Goal: Complete application form: Complete application form

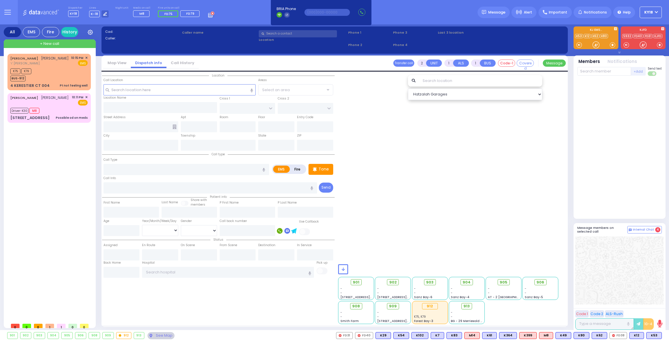
select select
radio input "true"
type input "[PERSON_NAME]"
select select
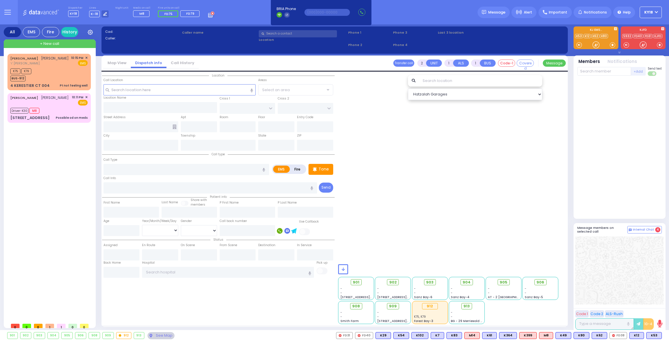
type input "23:06"
select select
radio input "true"
select select
select select "Hatzalah Garages"
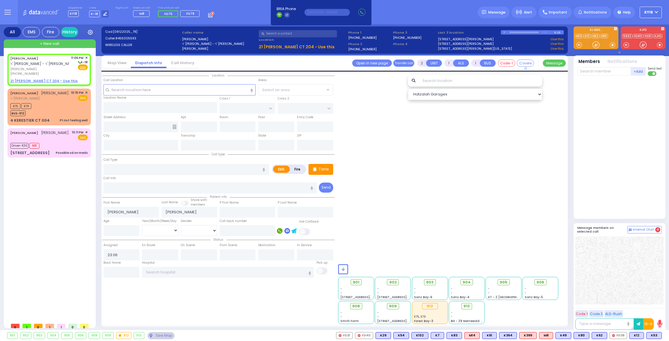
select select
radio input "true"
select select
type input "SATMAR DR"
type input "[PERSON_NAME] COURT"
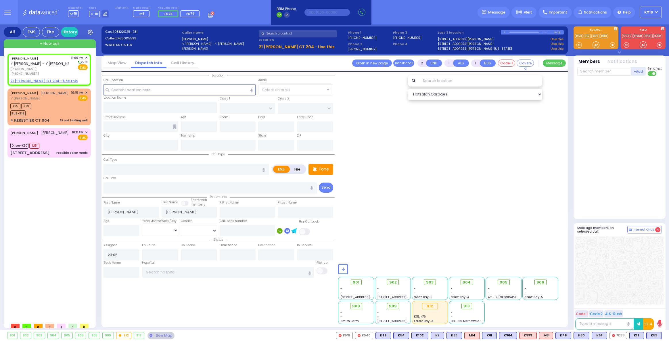
type input "21 [PERSON_NAME] CT"
type input "204"
type input "[PERSON_NAME]"
type input "[US_STATE]"
type input "10950"
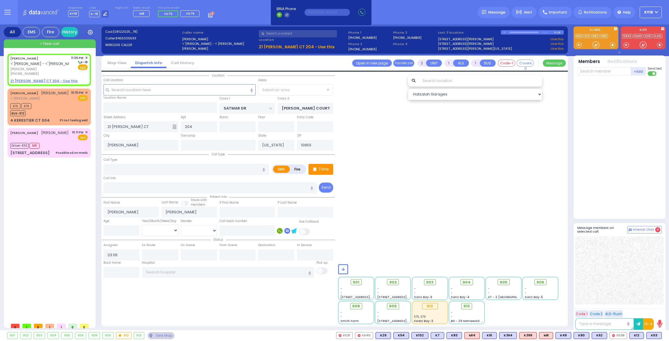
type input "Fell"
radio input "true"
select select
radio input "true"
select select
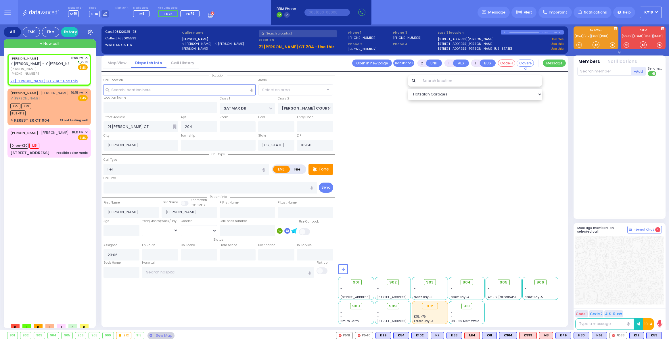
radio input "true"
select select
select select "SECTION 3"
select select "Hatzalah Garages"
